Goal: Task Accomplishment & Management: Manage account settings

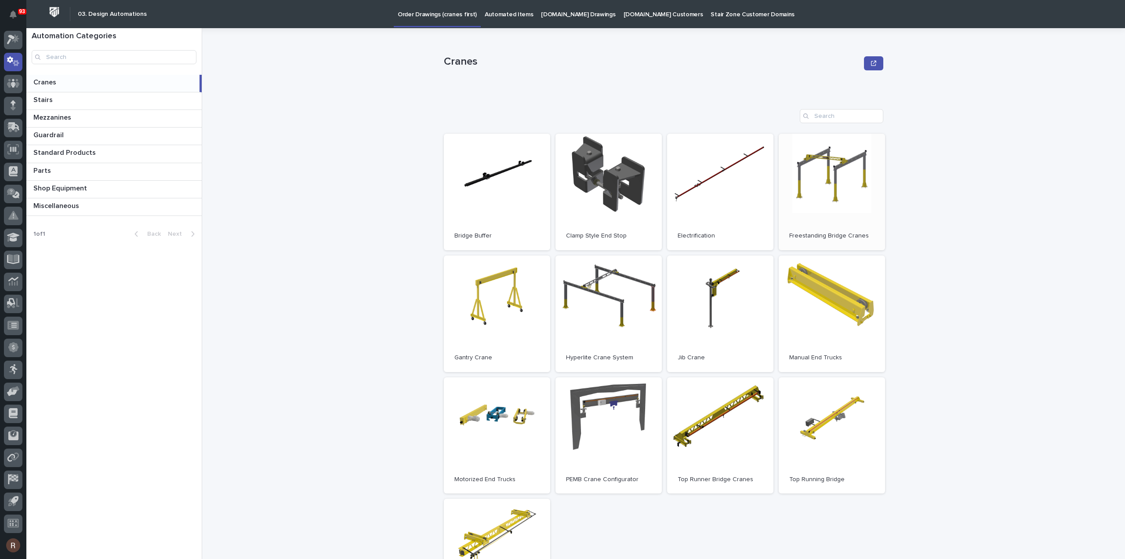
click at [811, 182] on link "Open" at bounding box center [832, 192] width 106 height 116
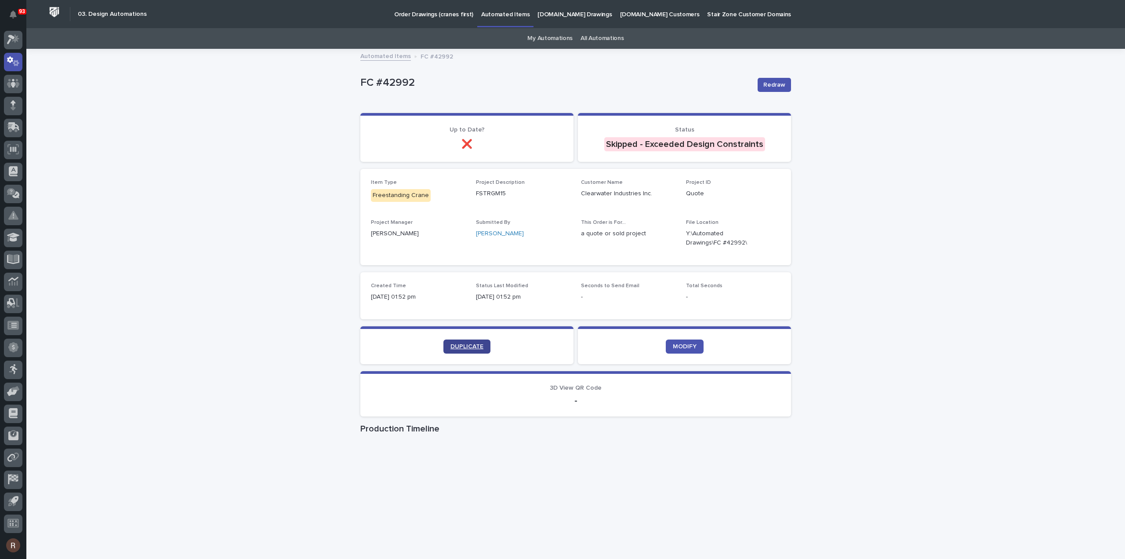
click at [468, 344] on span "DUPLICATE" at bounding box center [466, 346] width 33 height 6
click at [16, 59] on icon at bounding box center [13, 61] width 13 height 10
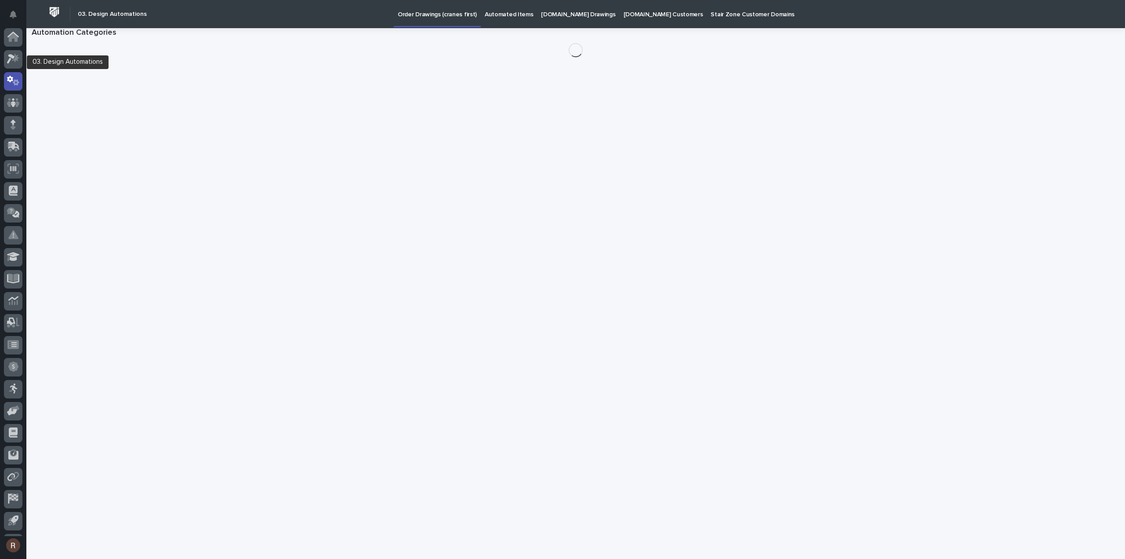
scroll to position [19, 0]
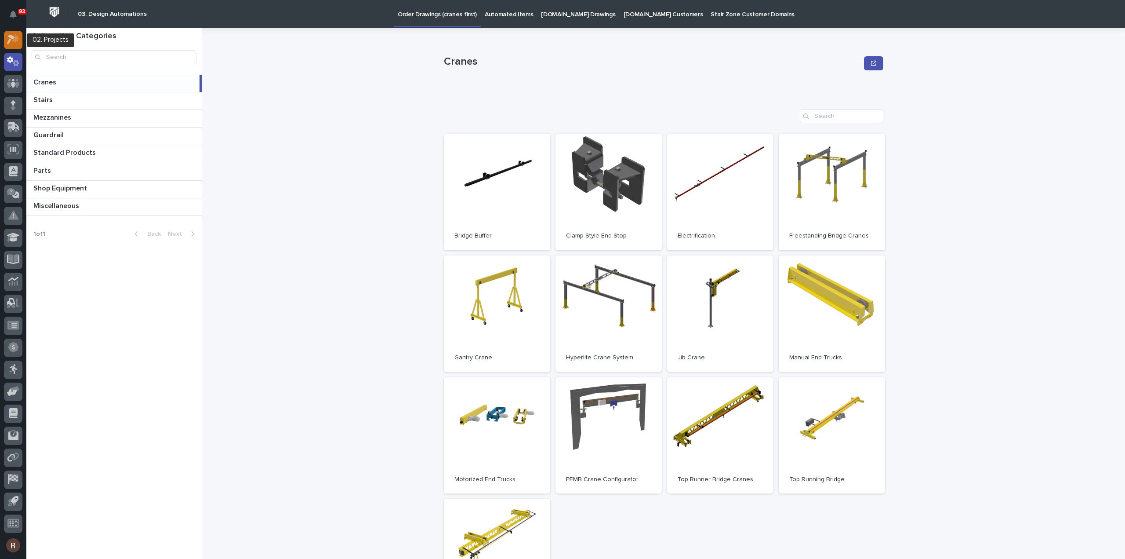
click at [22, 43] on div at bounding box center [13, 40] width 18 height 18
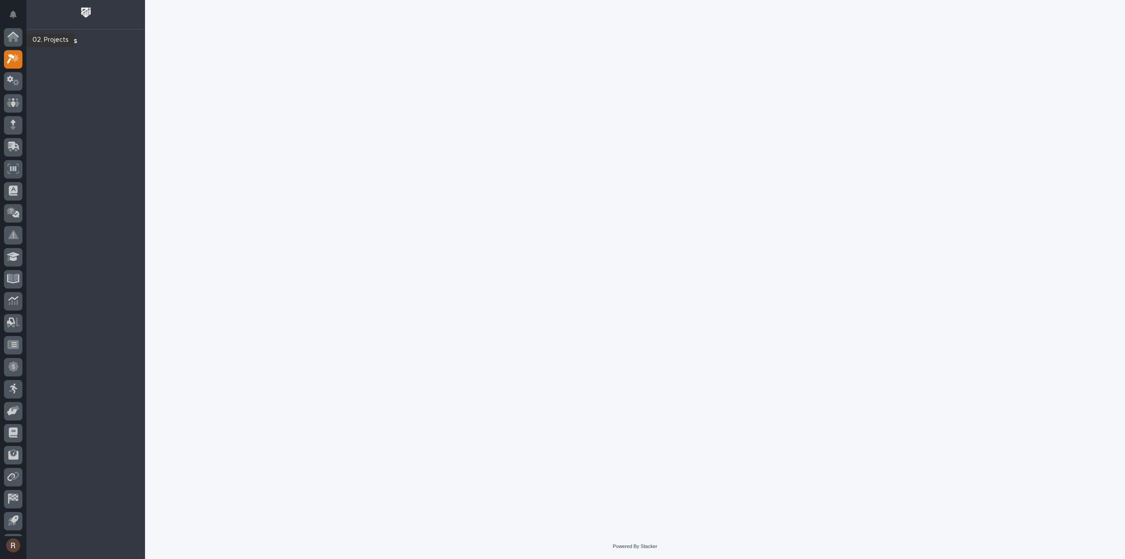
scroll to position [19, 0]
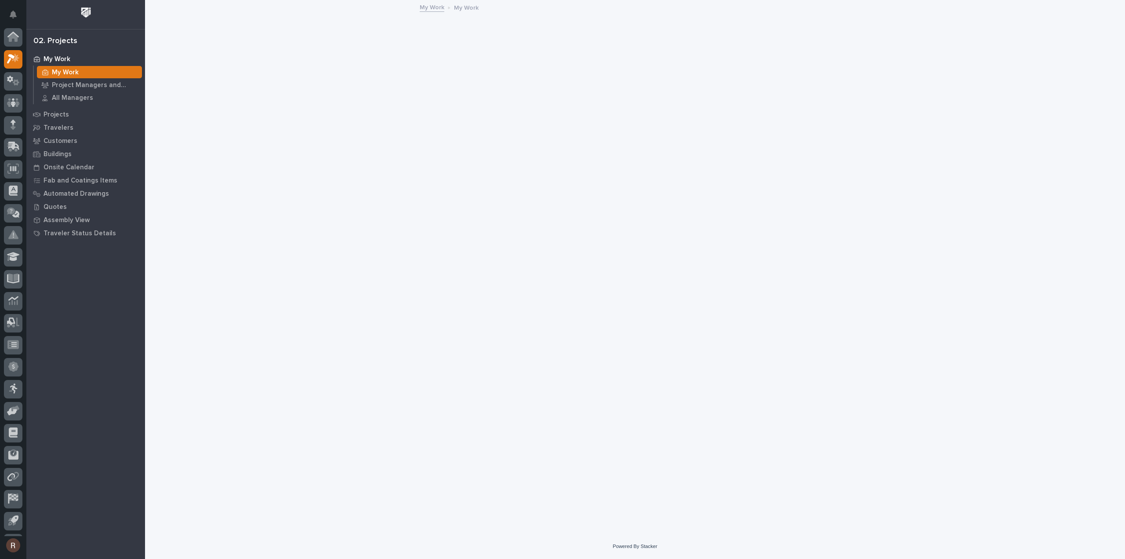
scroll to position [19, 0]
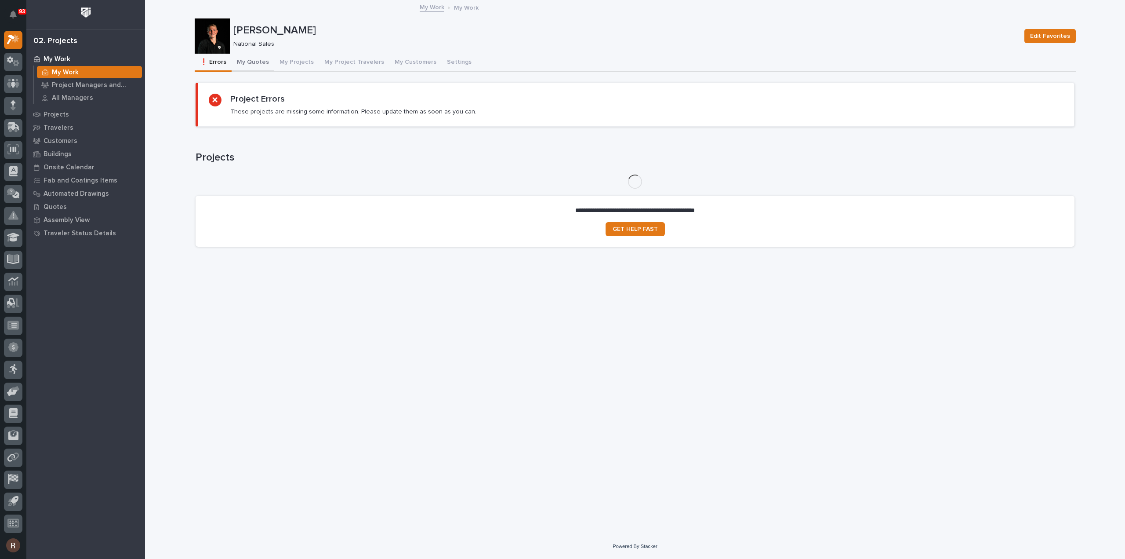
click at [259, 64] on button "My Quotes" at bounding box center [253, 63] width 43 height 18
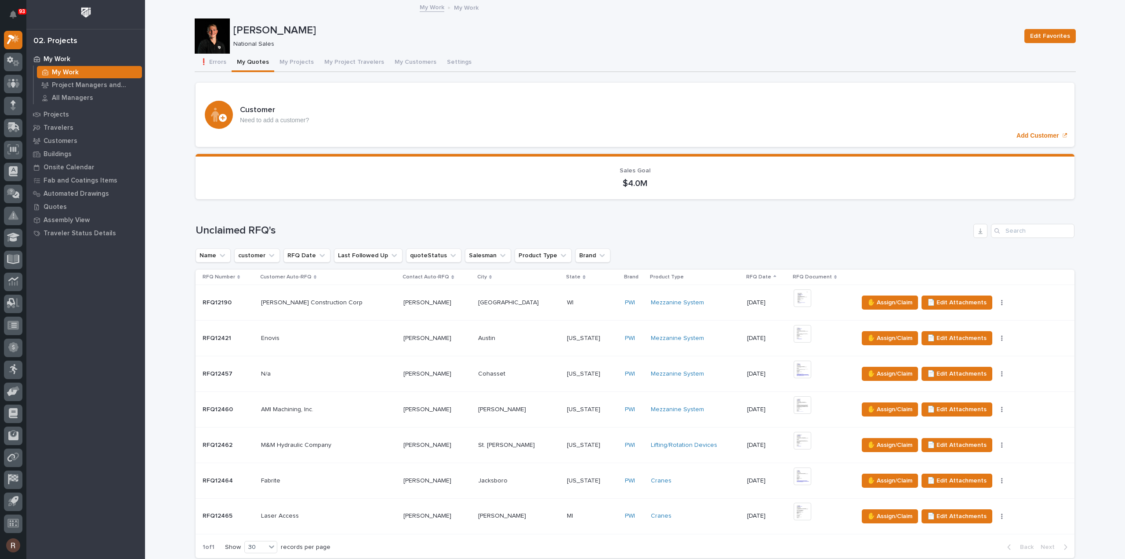
scroll to position [826, 0]
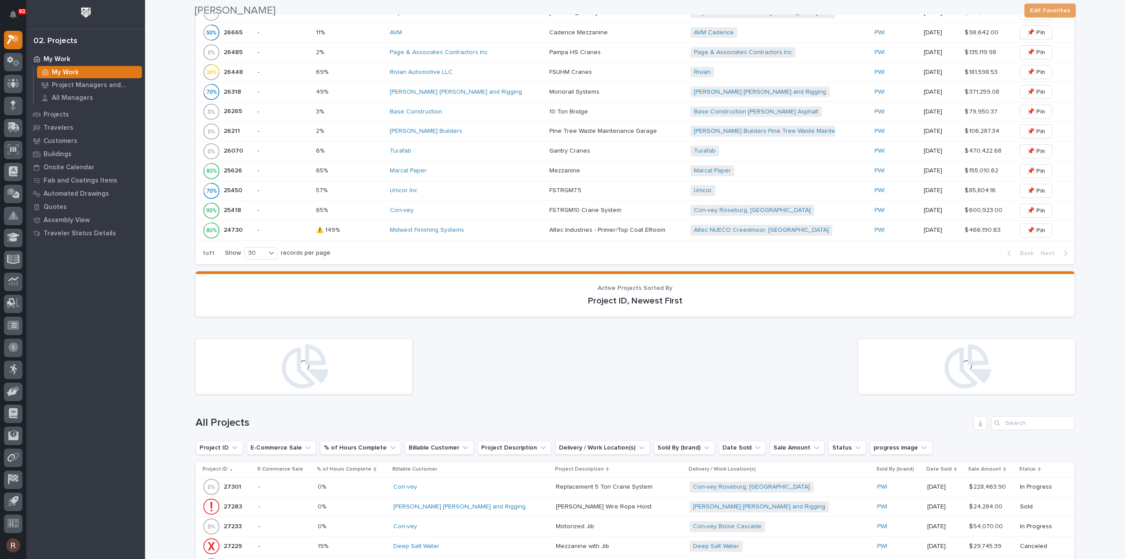
scroll to position [389, 0]
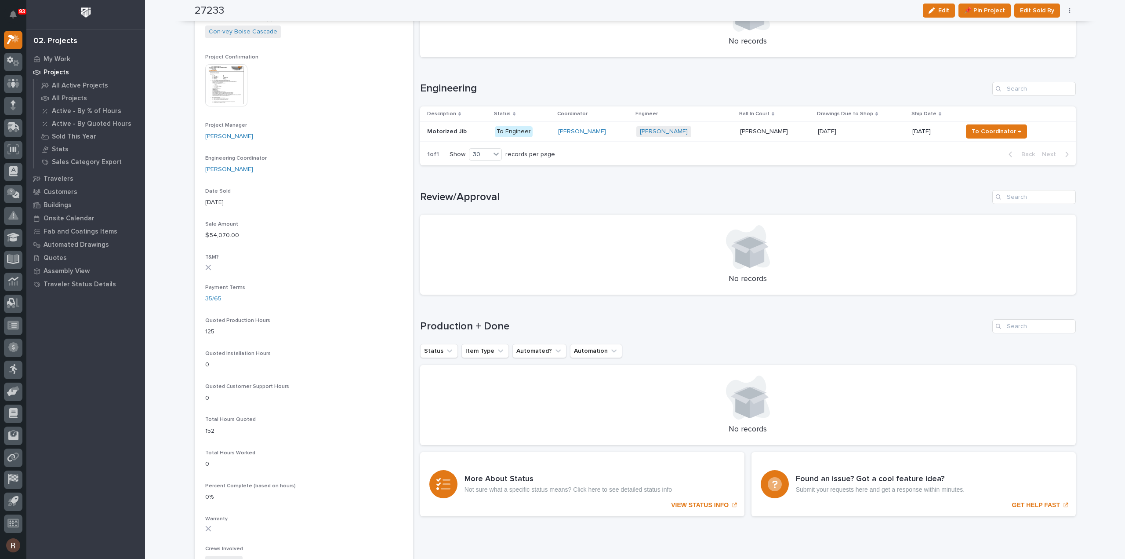
scroll to position [176, 0]
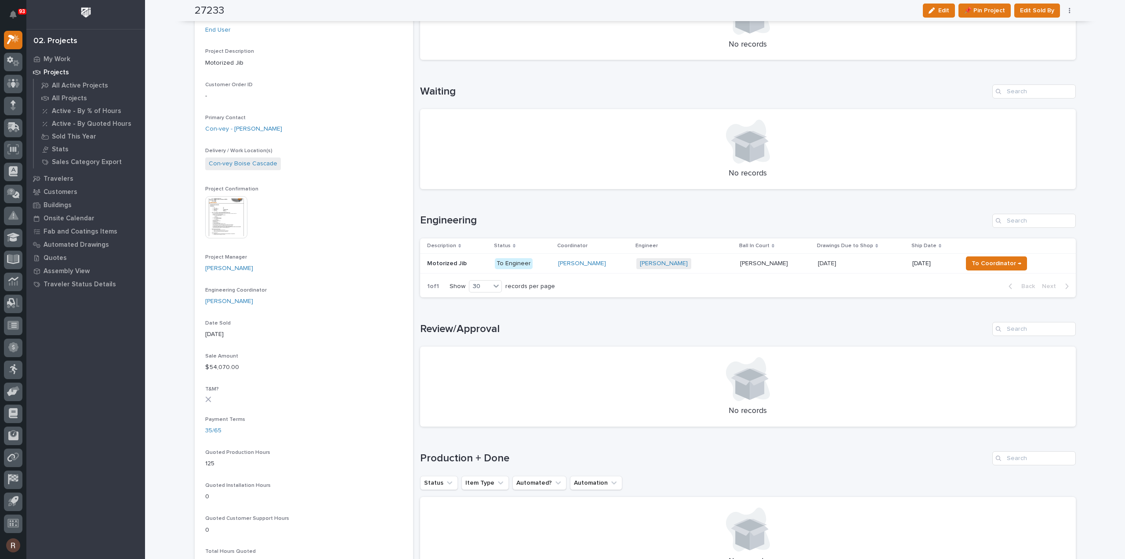
click at [888, 327] on h1 "Review/Approval" at bounding box center [704, 329] width 569 height 13
